Goal: Task Accomplishment & Management: Manage account settings

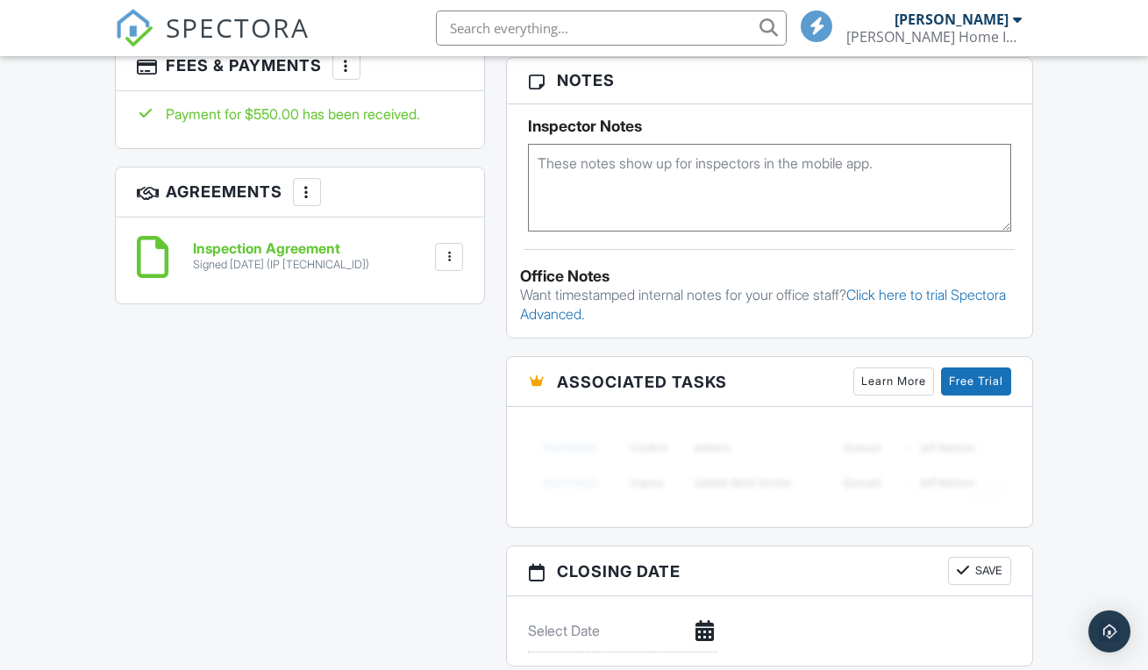
scroll to position [1108, 0]
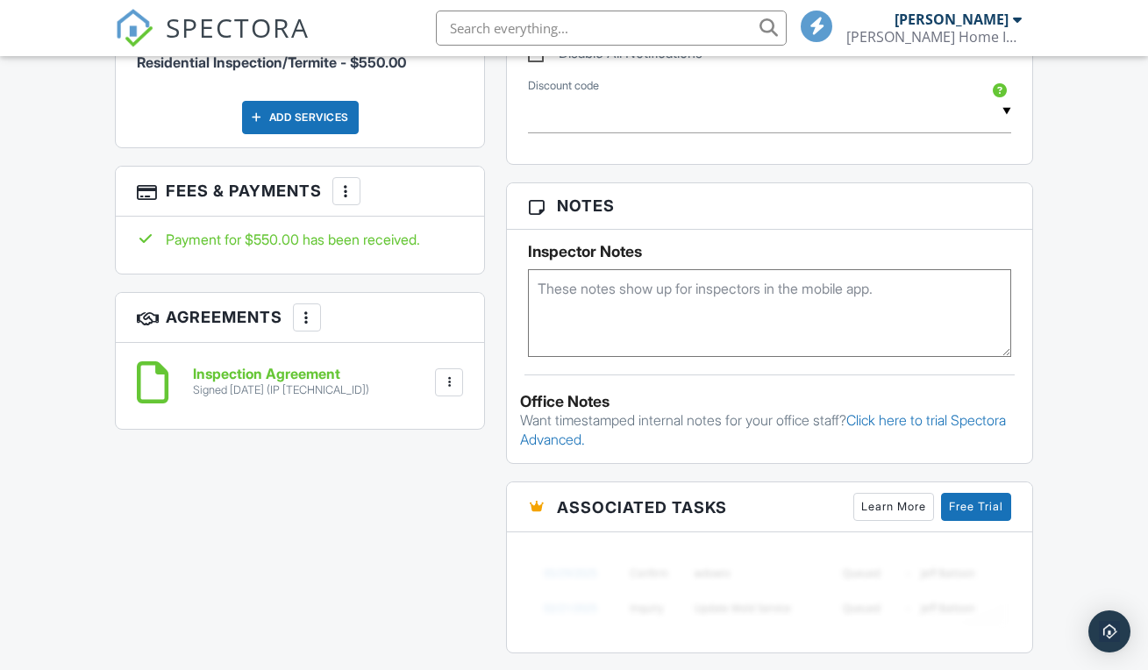
click at [343, 200] on div at bounding box center [347, 191] width 18 height 18
click at [1093, 251] on div "Dashboard Templates Contacts Metrics Automations Advanced Settings Support Cent…" at bounding box center [574, 421] width 1148 height 2947
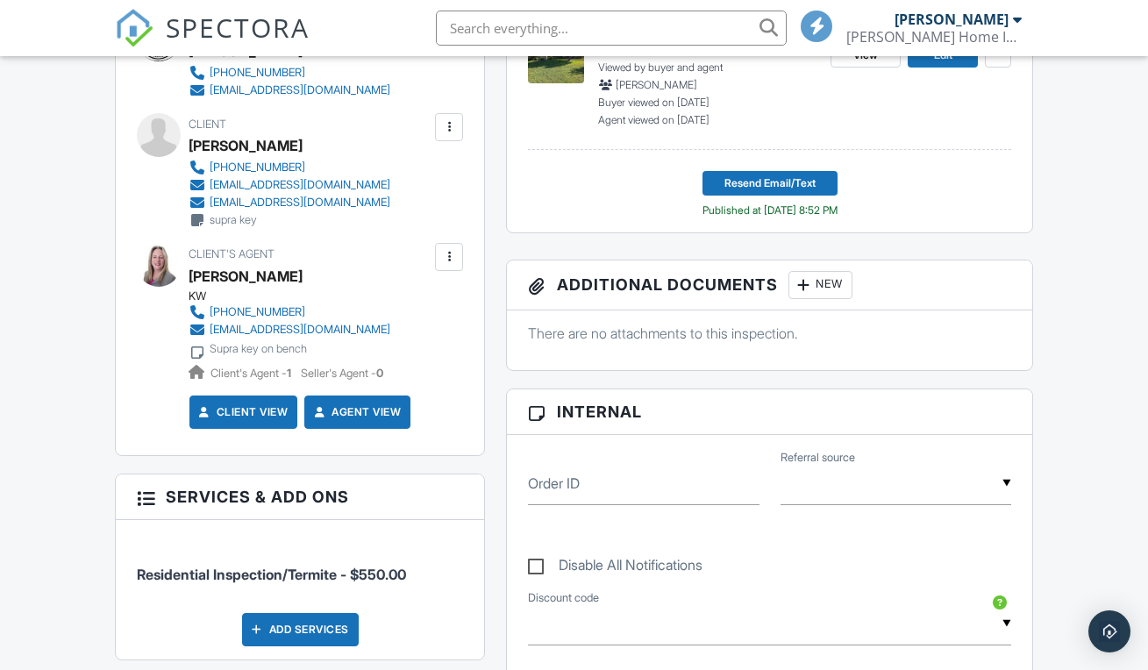
scroll to position [0, 0]
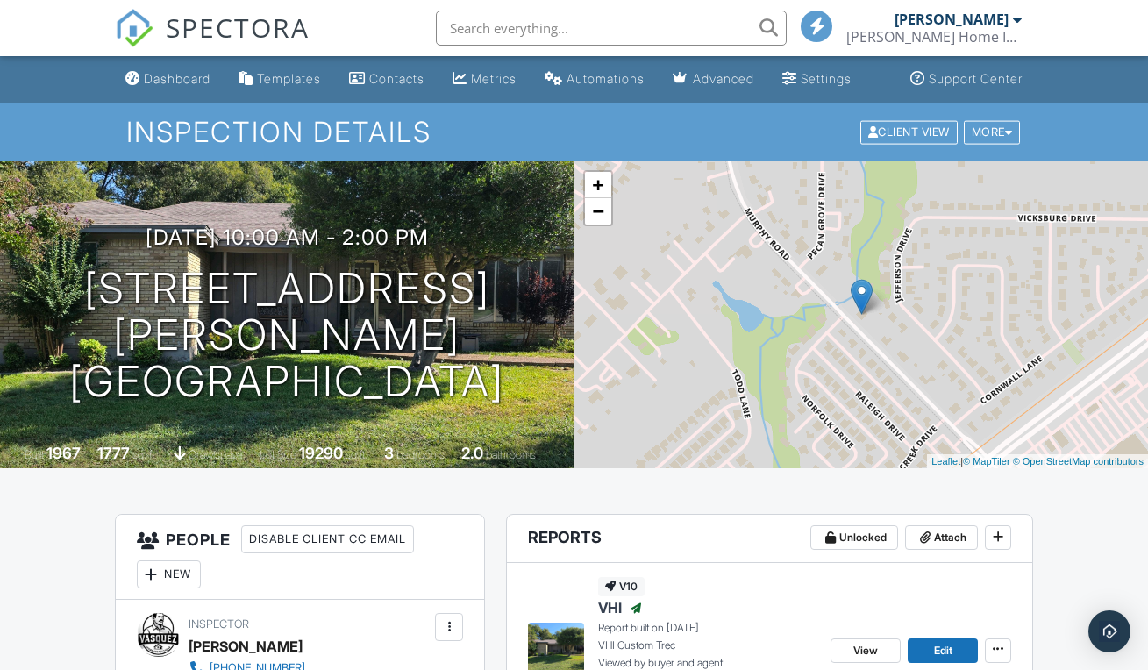
click at [977, 25] on div "[PERSON_NAME]" at bounding box center [952, 20] width 114 height 18
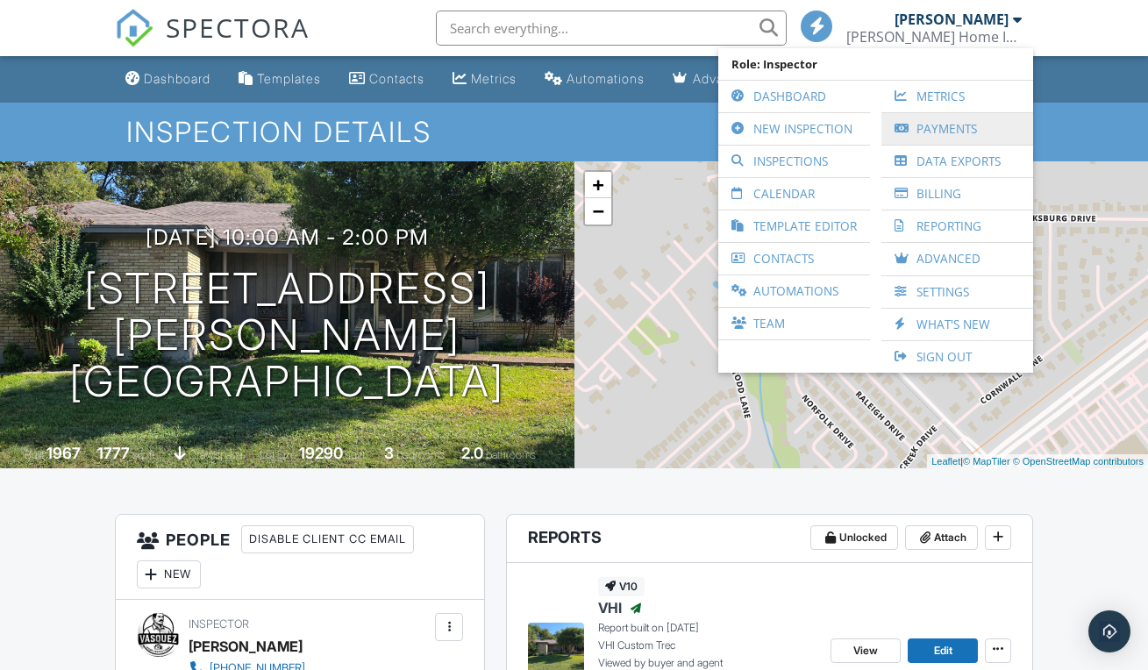
click at [938, 132] on link "Payments" at bounding box center [957, 129] width 134 height 32
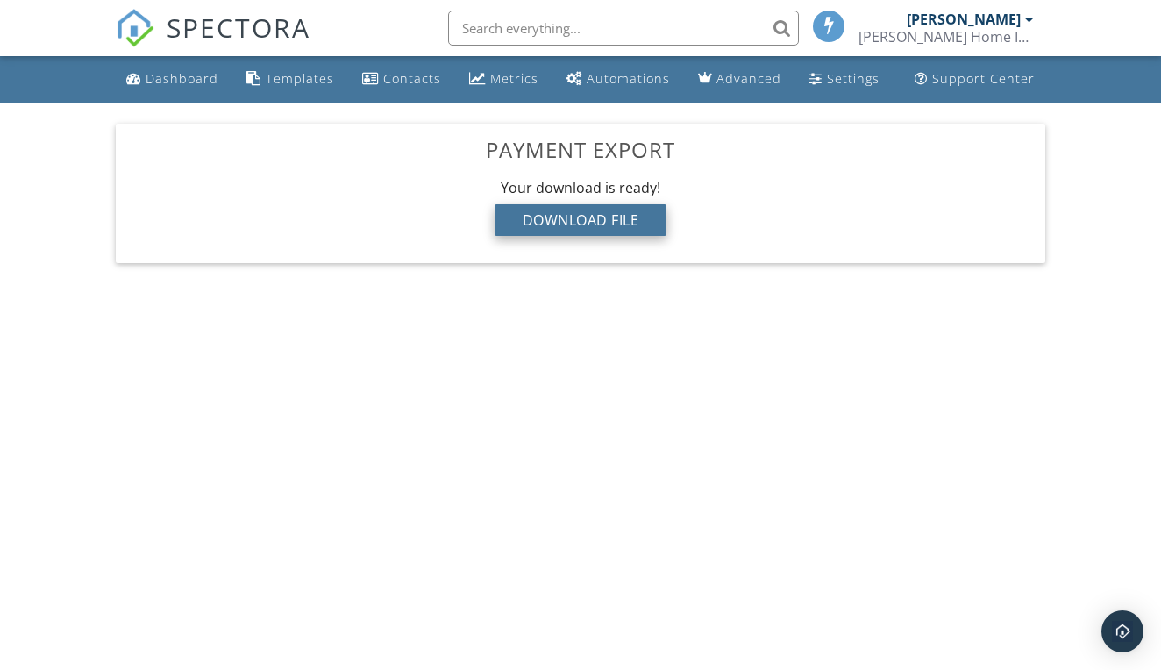
click at [596, 219] on div "Download File" at bounding box center [581, 220] width 173 height 32
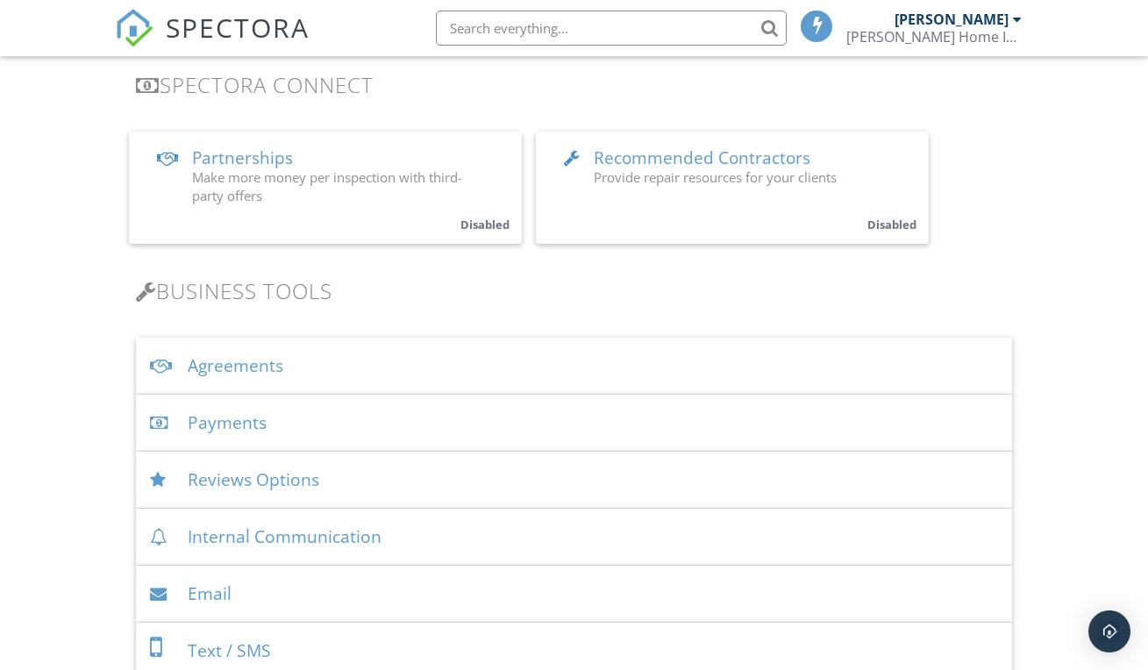
scroll to position [416, 0]
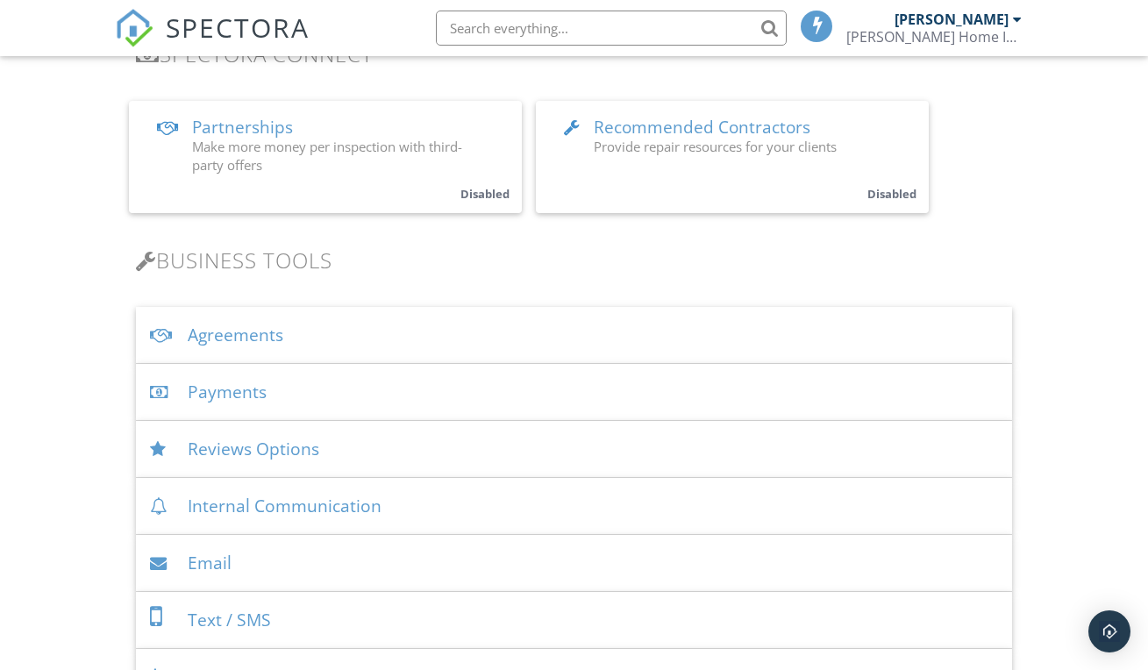
click at [256, 381] on div "Payments" at bounding box center [574, 392] width 876 height 57
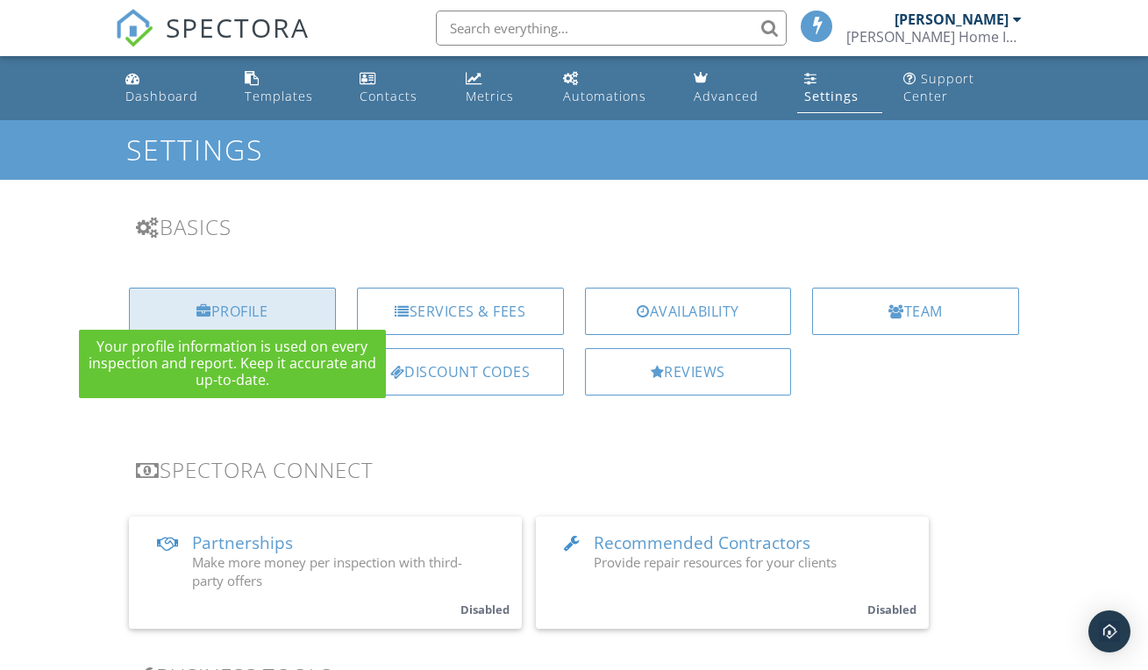
click at [249, 301] on div "Profile" at bounding box center [232, 311] width 207 height 47
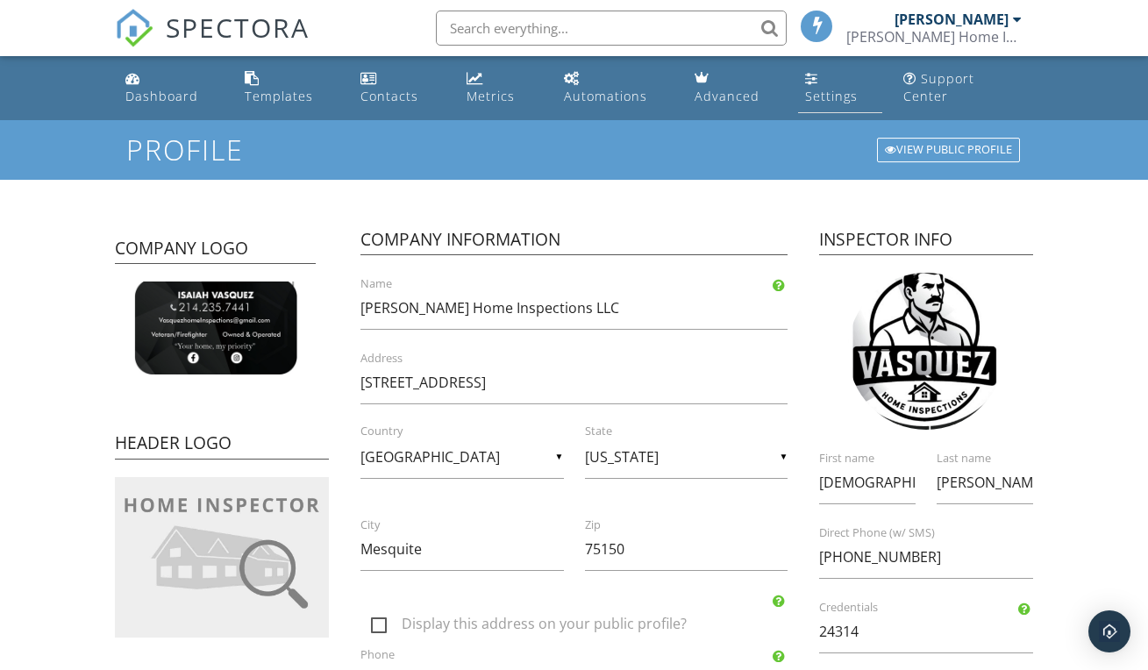
click at [825, 88] on div "Settings" at bounding box center [831, 96] width 53 height 17
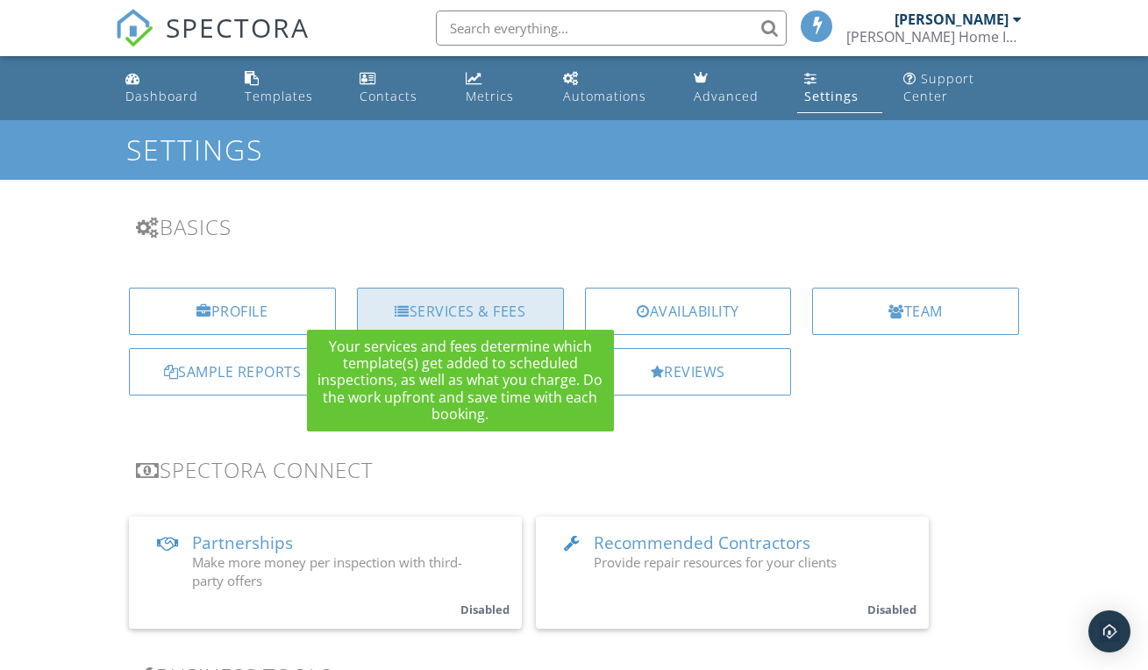
click at [425, 299] on div "Services & Fees" at bounding box center [460, 311] width 207 height 47
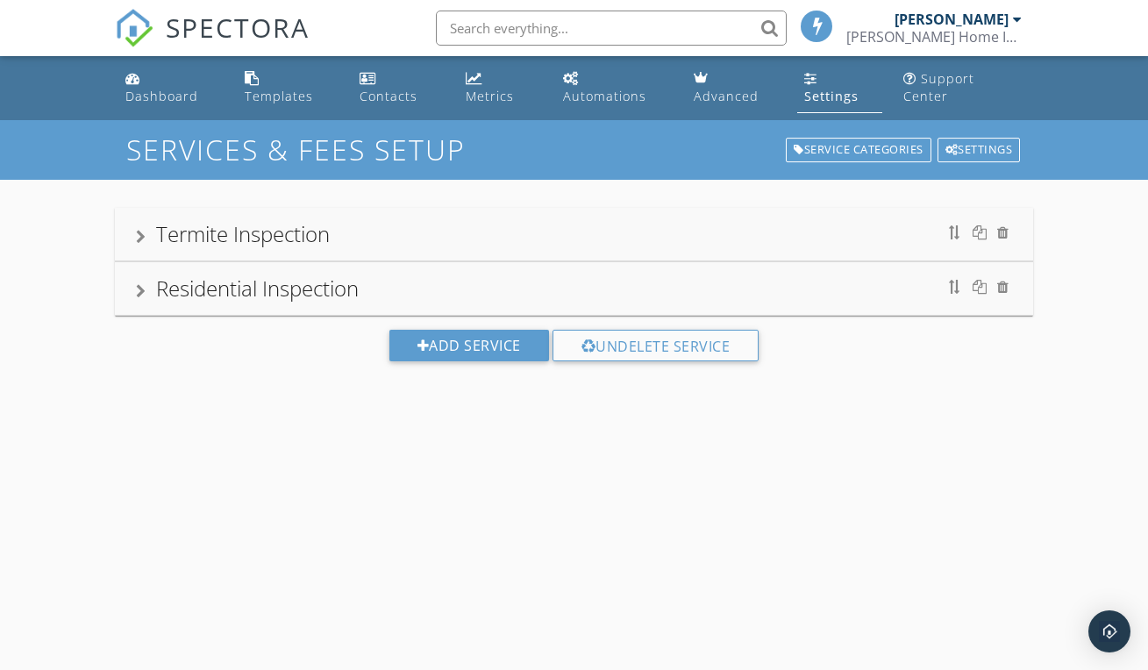
click at [927, 27] on div "[PERSON_NAME]" at bounding box center [952, 20] width 114 height 18
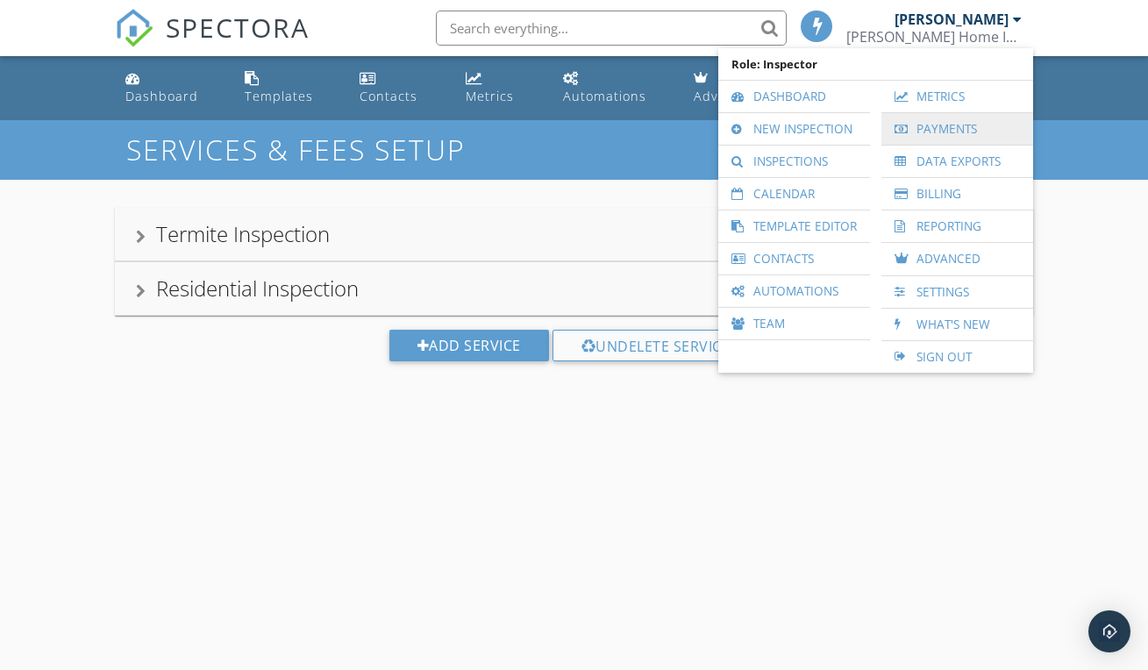
click at [931, 132] on link "Payments" at bounding box center [957, 129] width 134 height 32
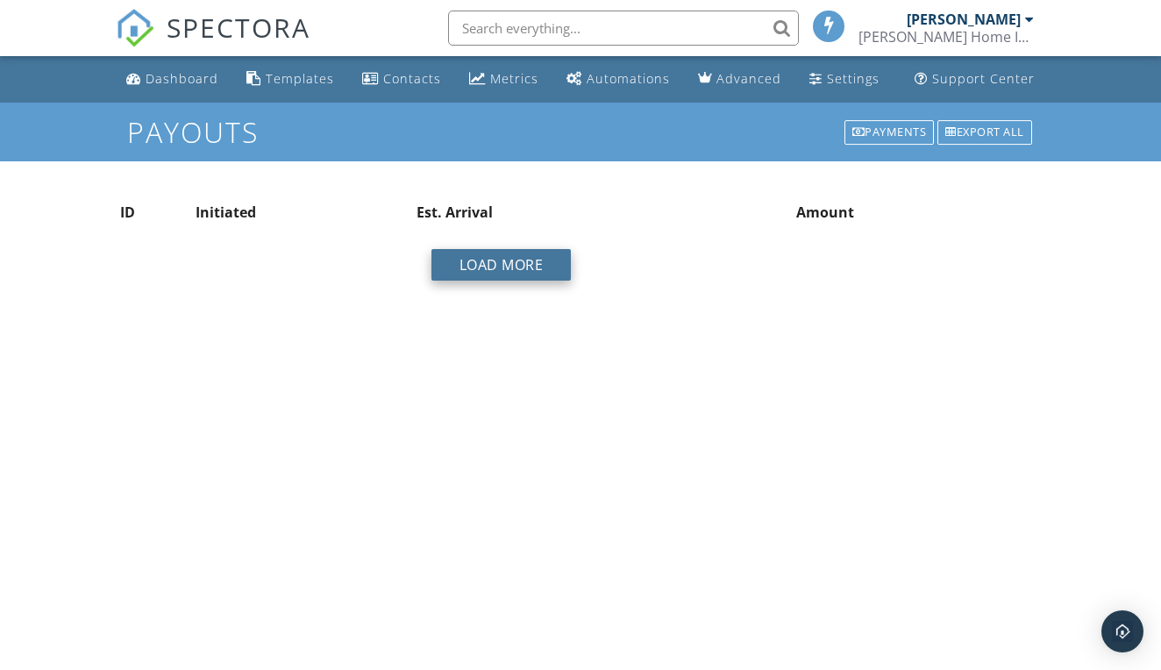
click at [494, 255] on button "Load More" at bounding box center [502, 265] width 140 height 32
click at [876, 136] on div "Payments" at bounding box center [890, 132] width 90 height 25
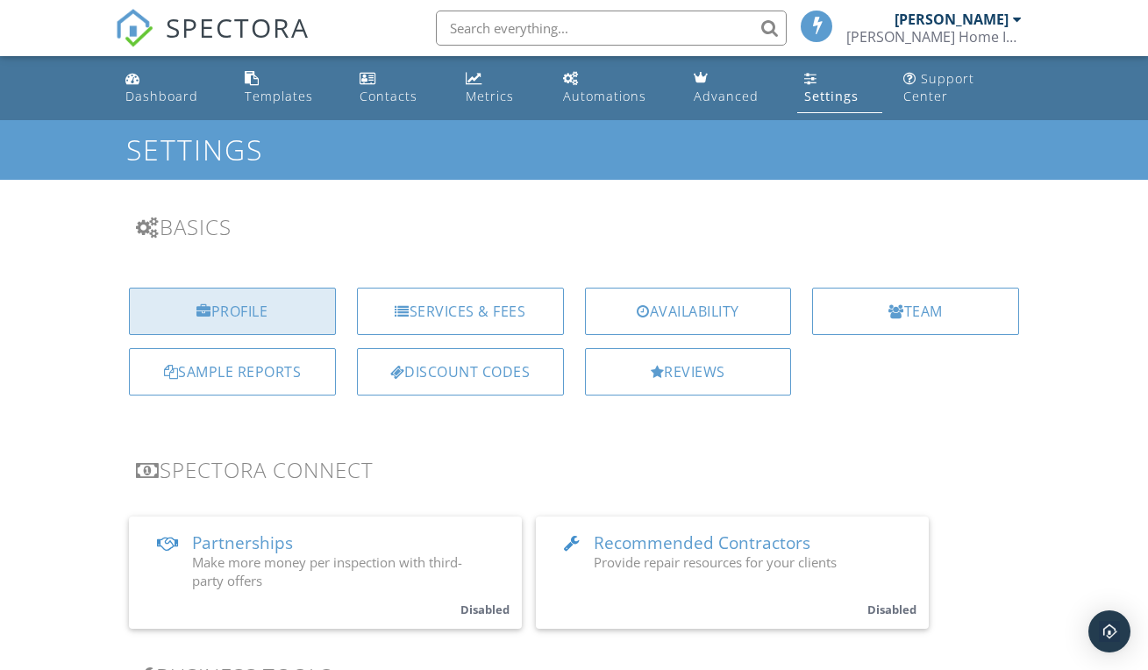
click at [233, 296] on div "Profile" at bounding box center [232, 311] width 207 height 47
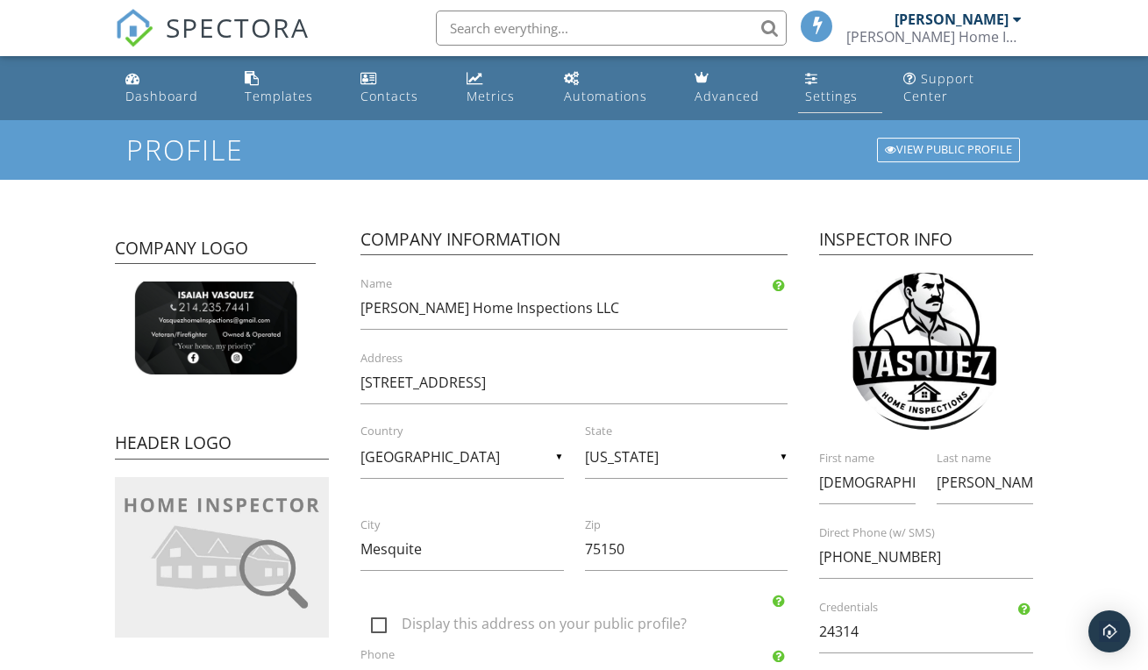
click at [814, 88] on link "Settings" at bounding box center [840, 88] width 84 height 50
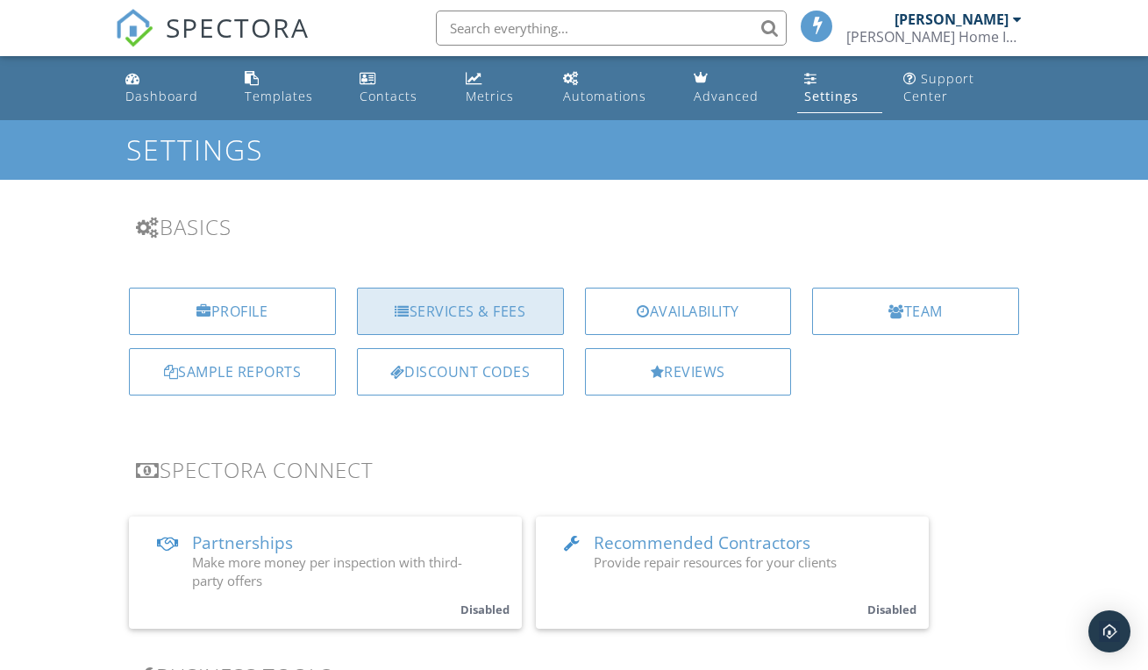
click at [465, 288] on div "Services & Fees" at bounding box center [460, 311] width 207 height 47
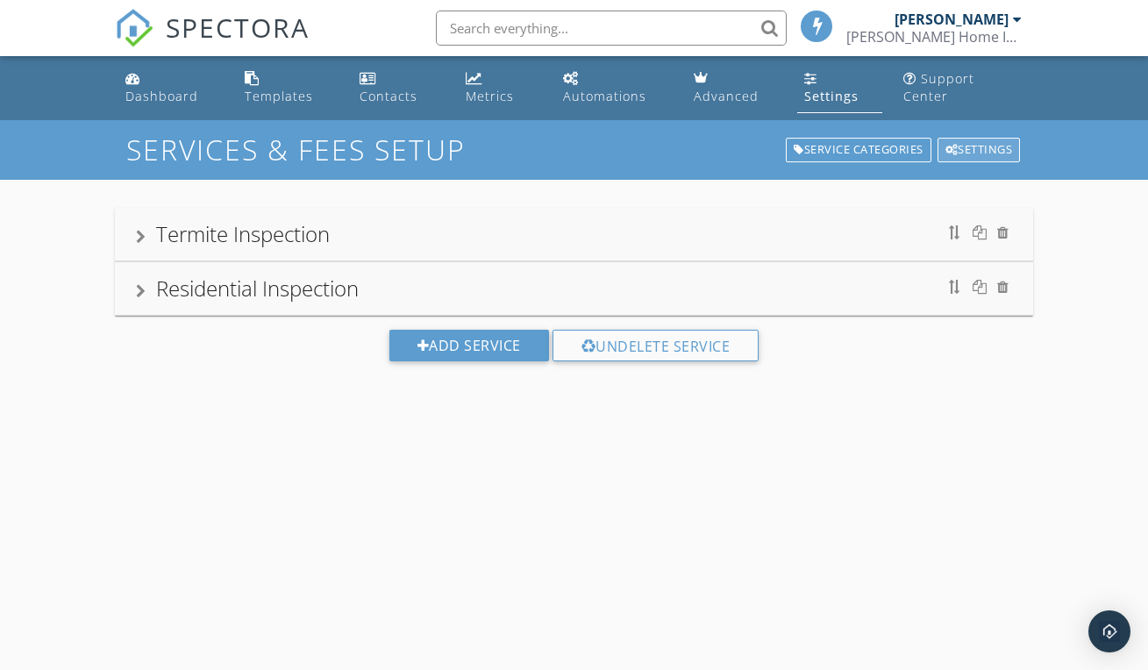
click at [978, 138] on div "Settings" at bounding box center [979, 150] width 83 height 25
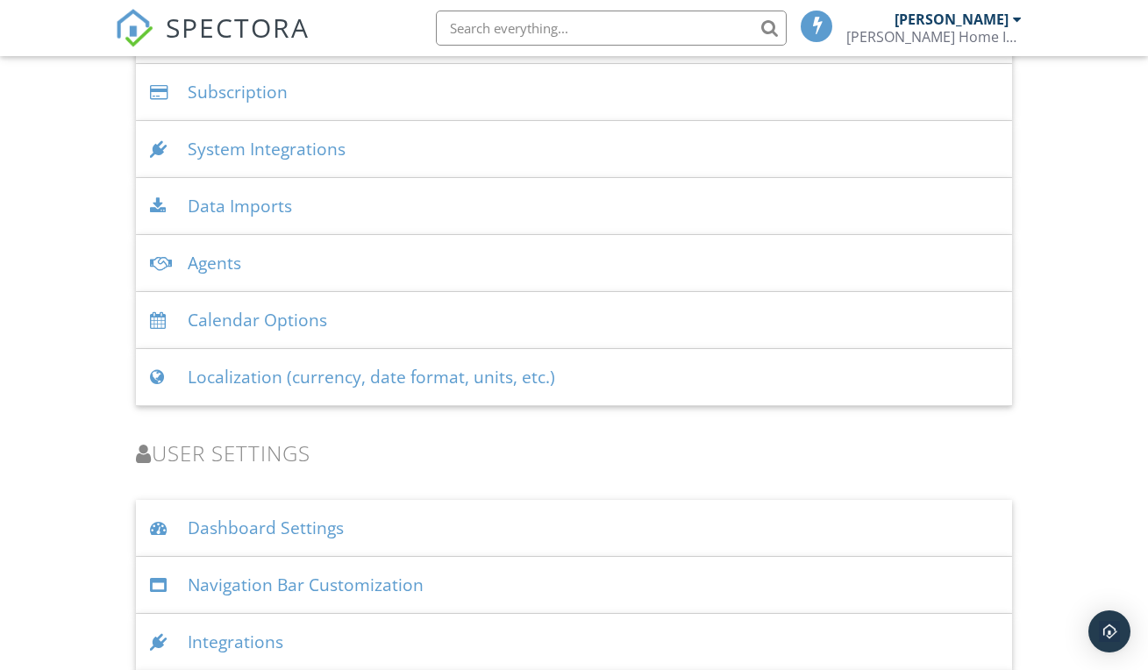
scroll to position [2308, 0]
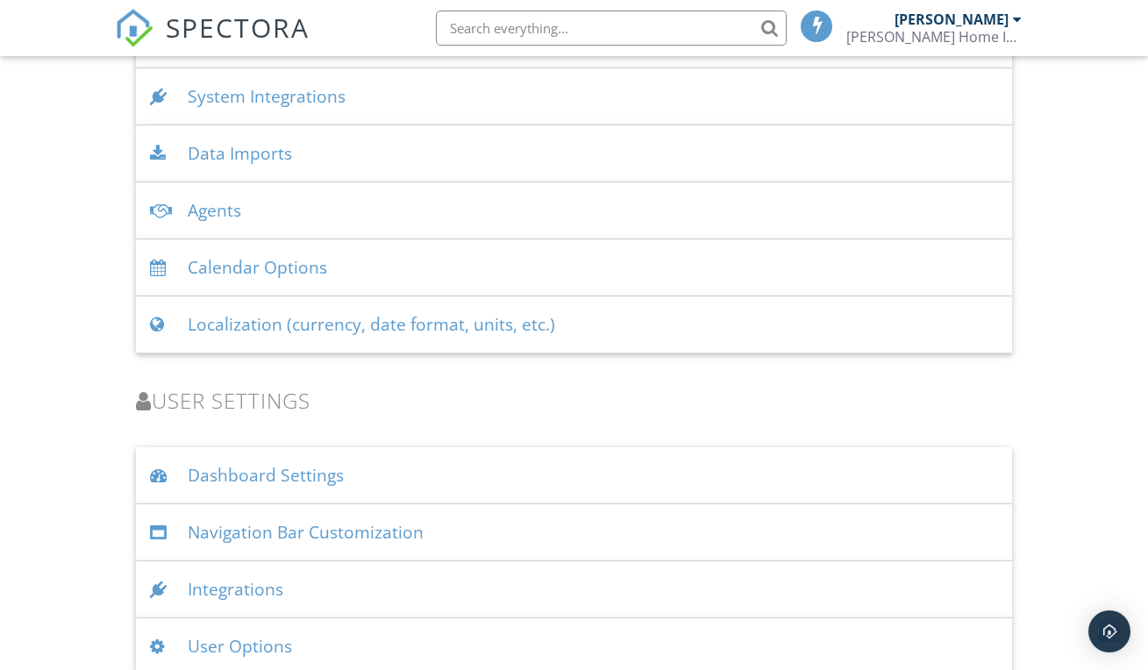
click at [259, 620] on div "User Options" at bounding box center [574, 646] width 876 height 57
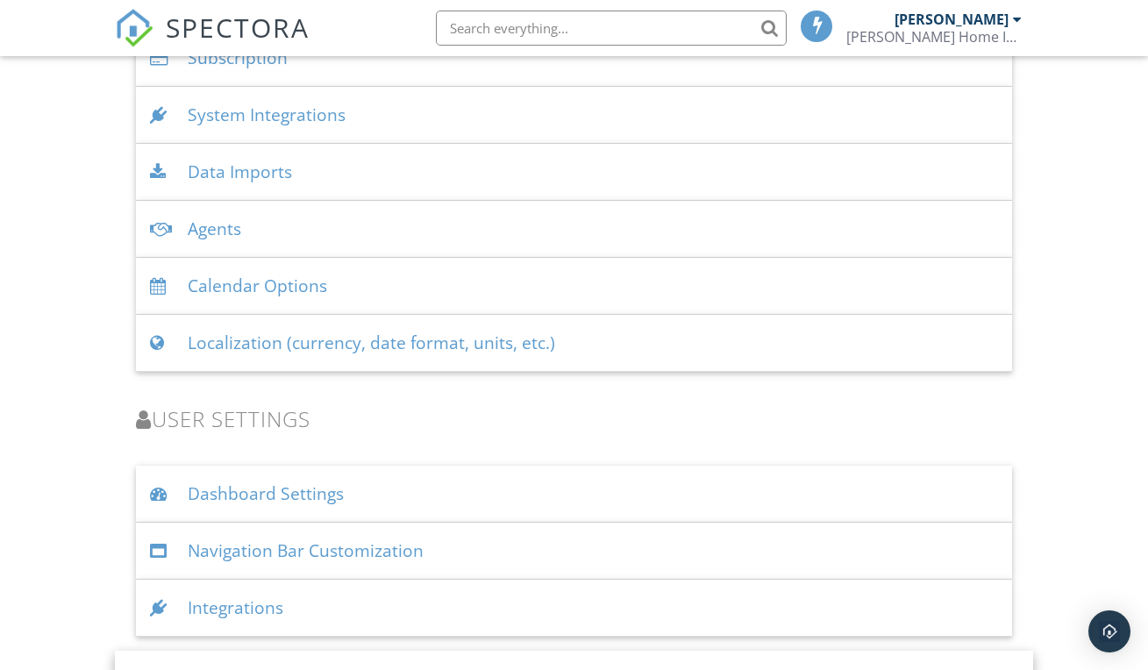
scroll to position [2023, 0]
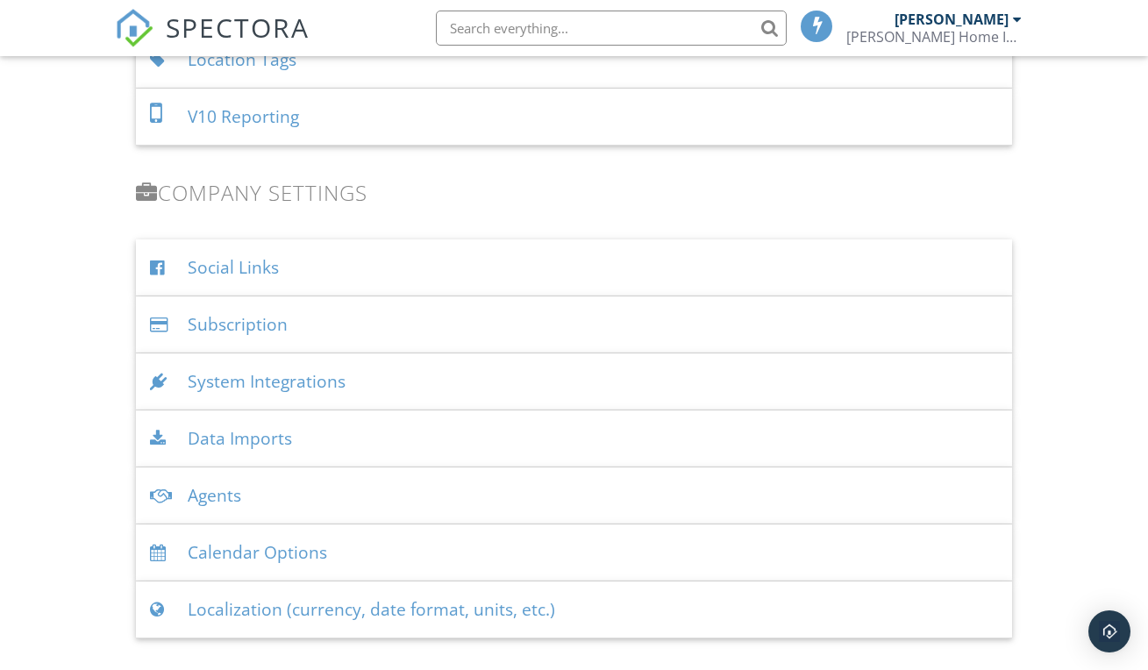
click at [259, 305] on div "Subscription" at bounding box center [574, 325] width 876 height 57
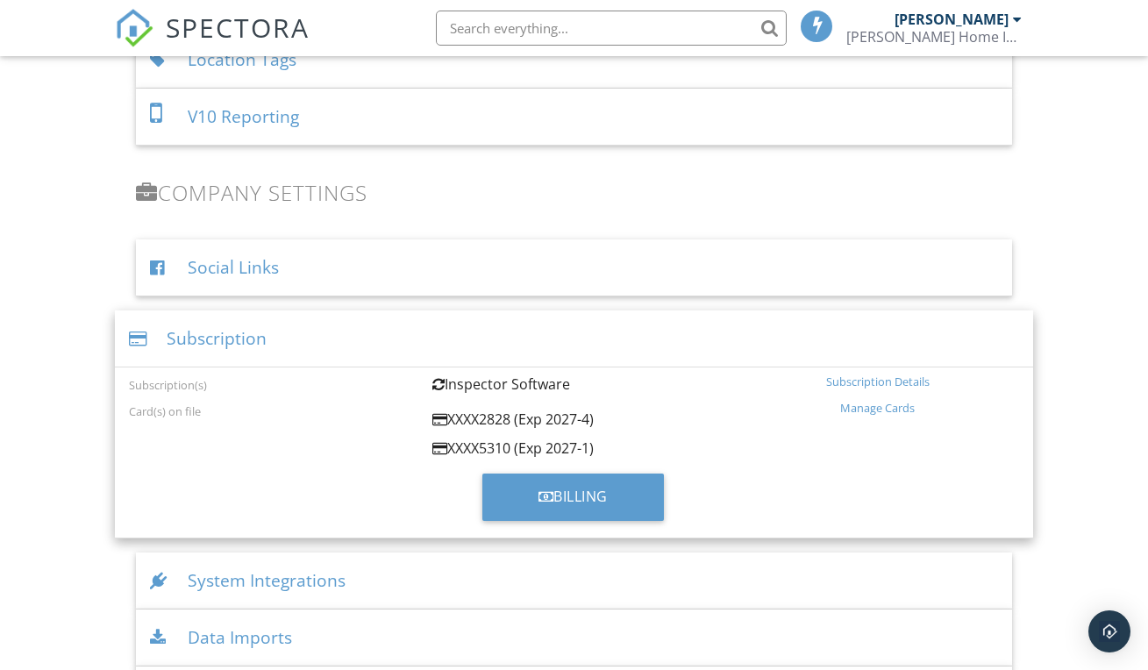
click at [880, 401] on div "Manage Cards" at bounding box center [878, 408] width 282 height 14
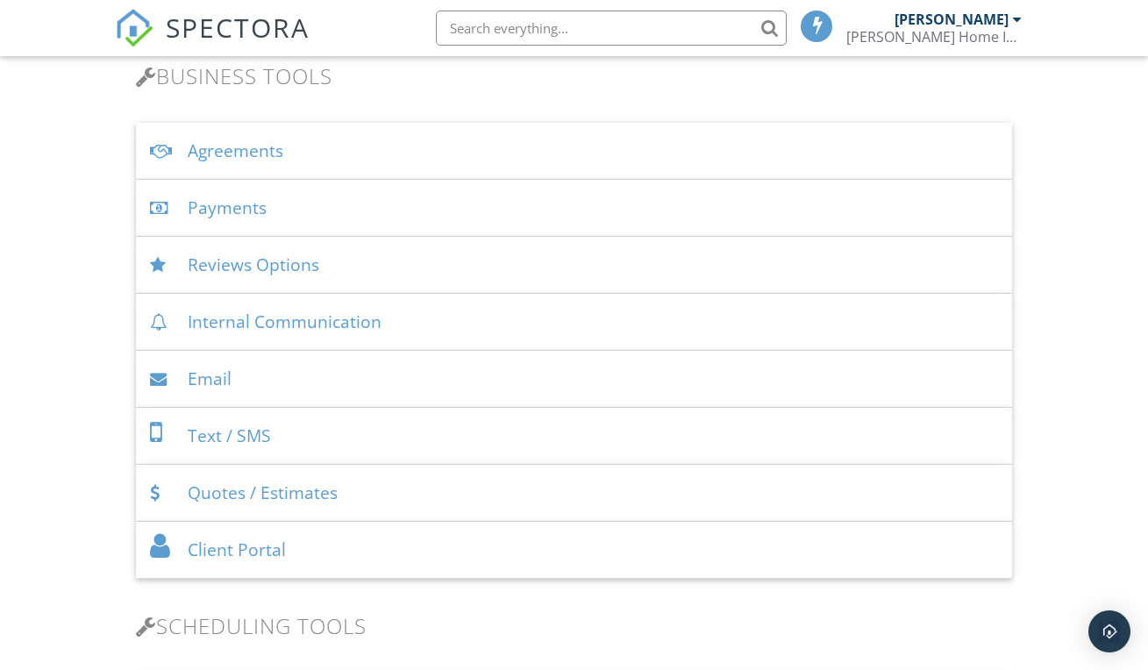
scroll to position [534, 0]
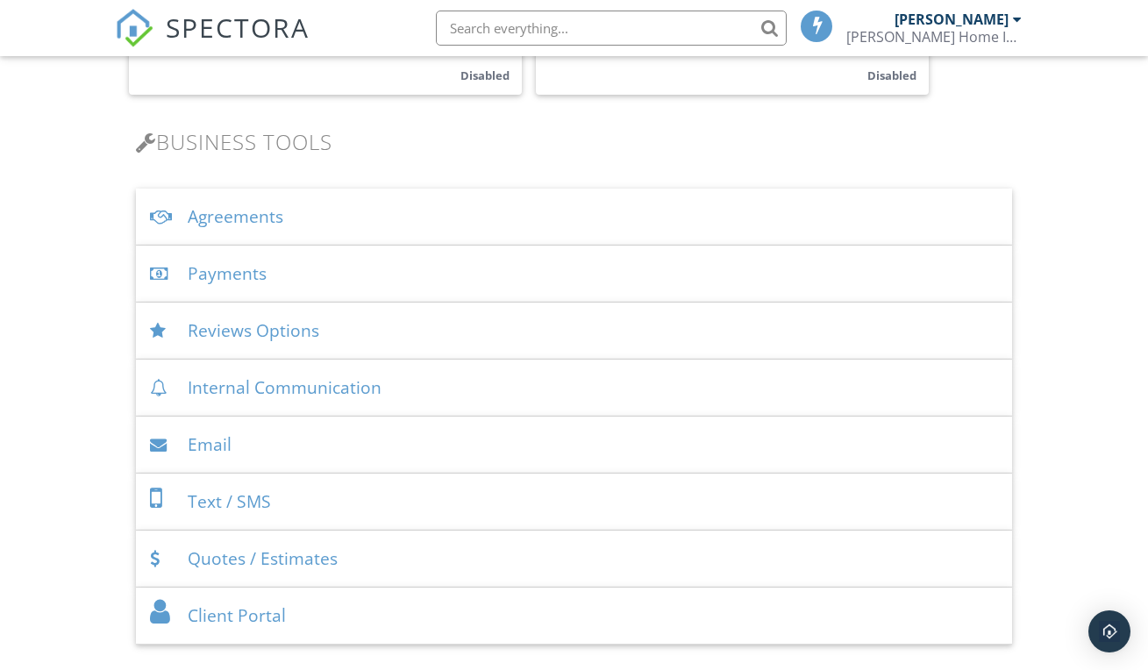
click at [219, 250] on div "Payments" at bounding box center [574, 274] width 876 height 57
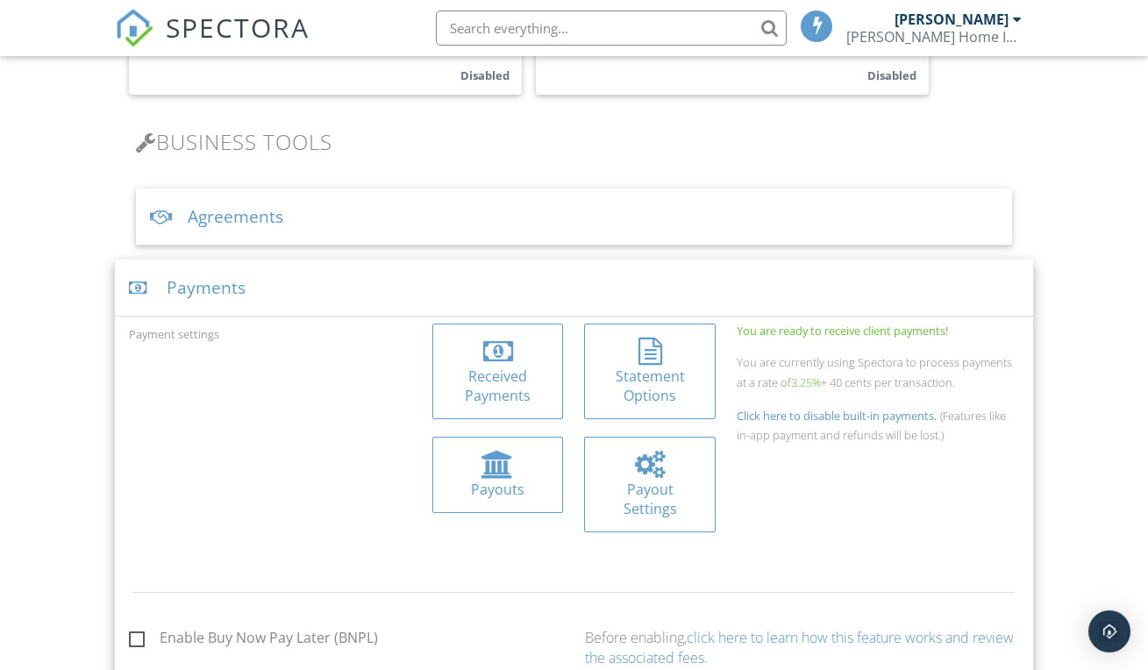
click at [655, 451] on div at bounding box center [650, 465] width 30 height 28
